Goal: Check status: Check status

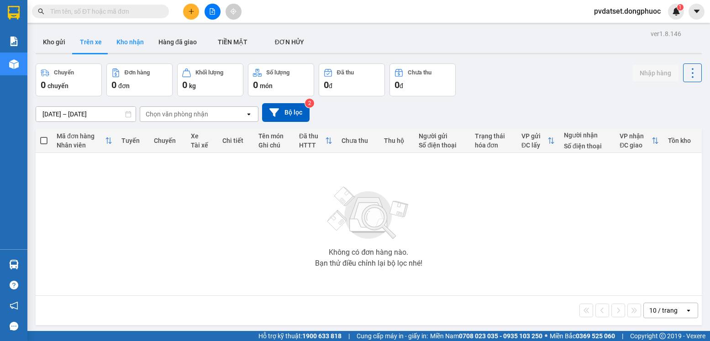
click at [125, 47] on button "Kho nhận" at bounding box center [130, 42] width 42 height 22
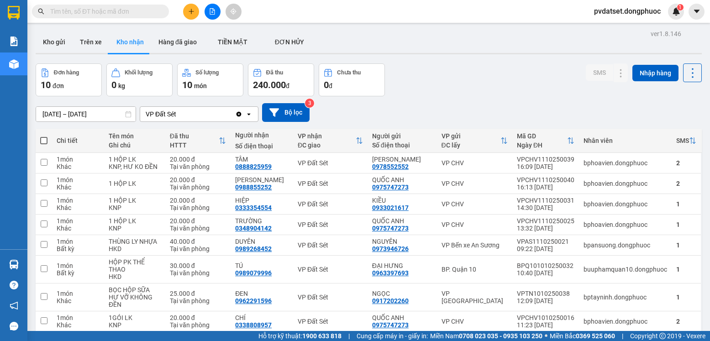
click at [51, 111] on input "10/10/2025 – 12/10/2025" at bounding box center [86, 114] width 100 height 15
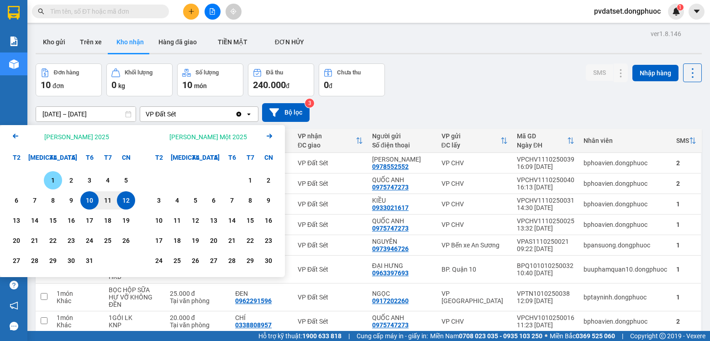
click at [54, 182] on div "1" at bounding box center [53, 180] width 13 height 11
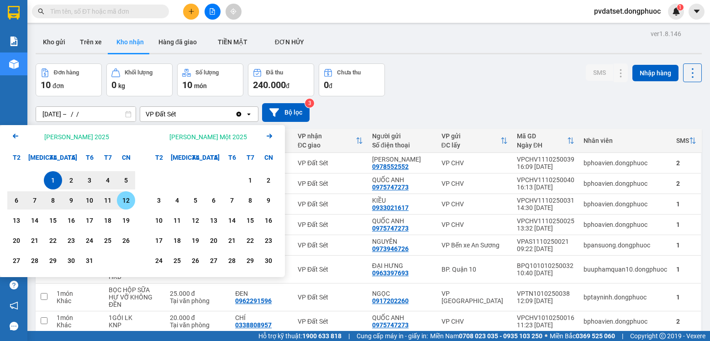
click at [121, 199] on div "12" at bounding box center [126, 200] width 13 height 11
type input "01/10/2025 – 12/10/2025"
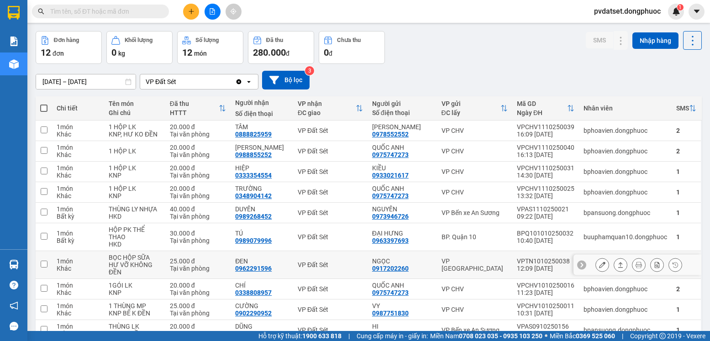
scroll to position [72, 0]
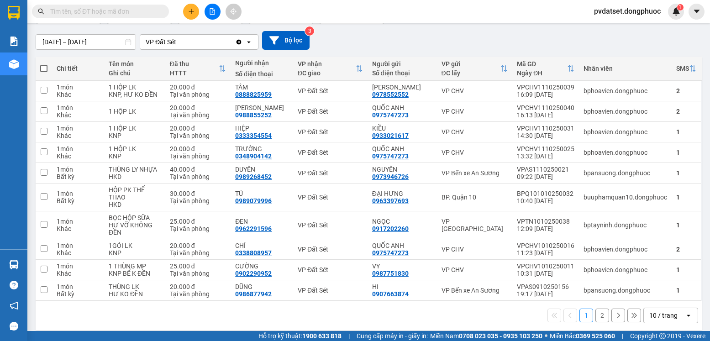
click at [655, 313] on div "10 / trang" at bounding box center [664, 315] width 41 height 15
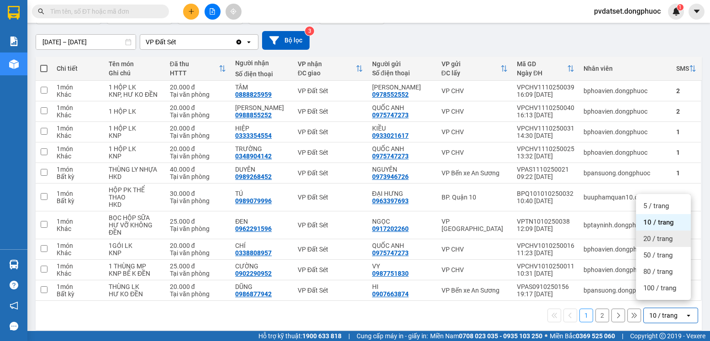
click at [667, 243] on div "20 / trang" at bounding box center [663, 239] width 55 height 16
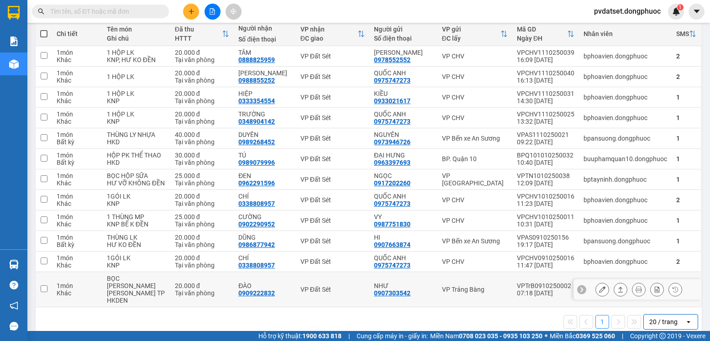
scroll to position [121, 0]
